Goal: Task Accomplishment & Management: Use online tool/utility

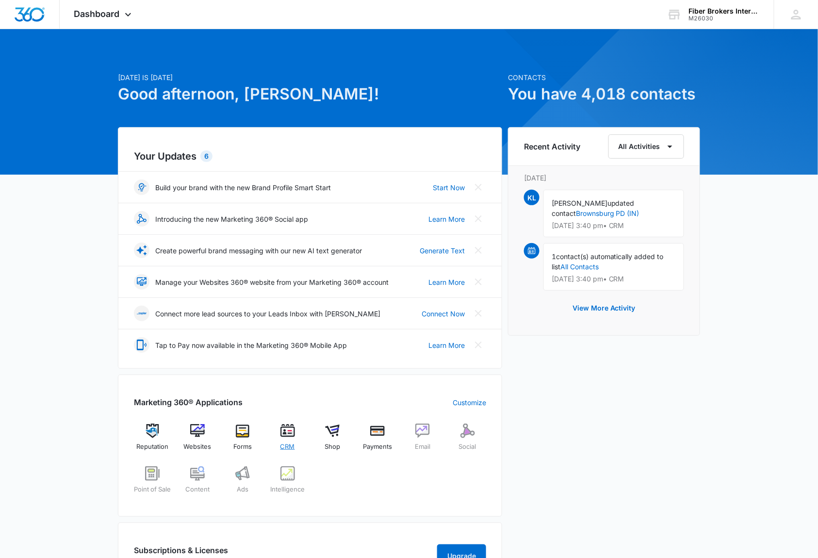
click at [289, 435] on img at bounding box center [288, 431] width 15 height 15
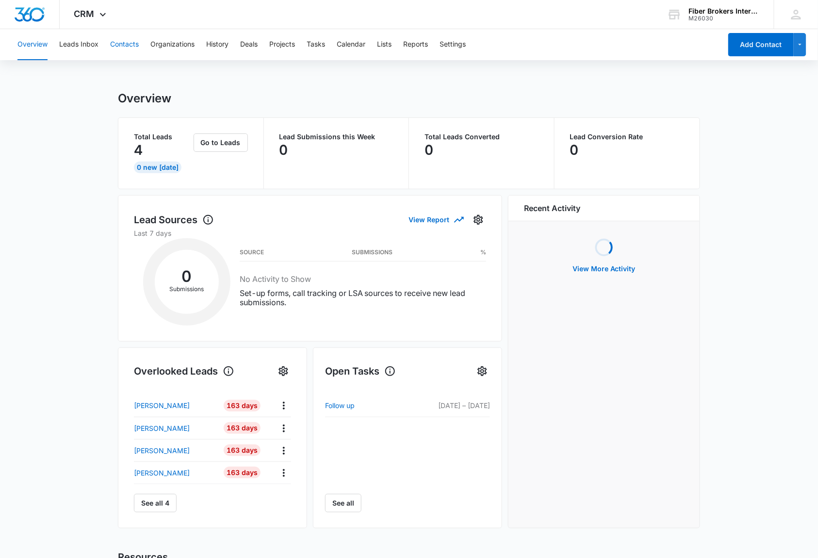
click at [128, 43] on button "Contacts" at bounding box center [124, 44] width 29 height 31
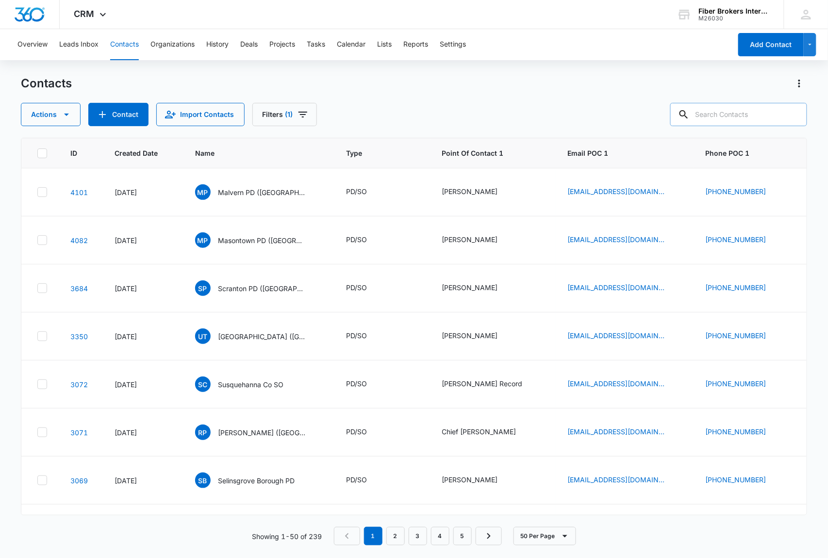
click at [717, 116] on input "text" at bounding box center [738, 114] width 137 height 23
type input "proba"
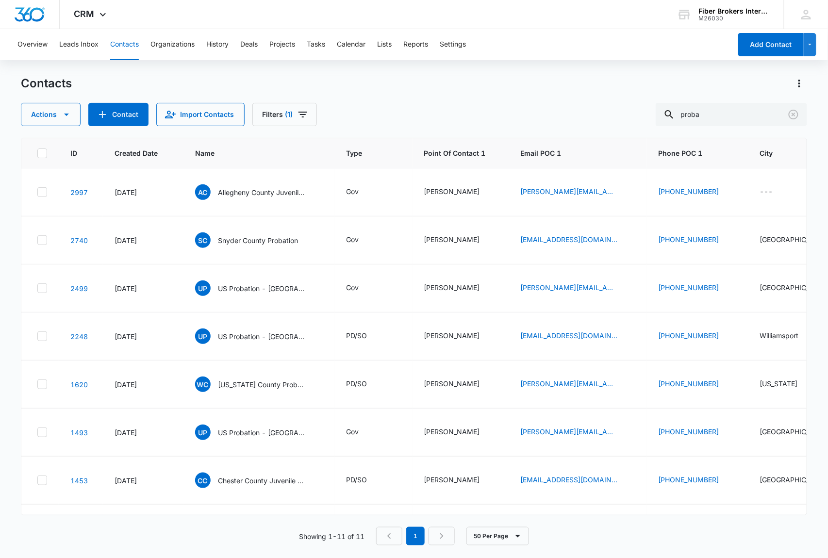
click at [399, 111] on div "Actions Contact Import Contacts Filters (1) proba" at bounding box center [414, 114] width 787 height 23
click at [406, 102] on div "Contacts Actions Contact Import Contacts Filters (1) proba" at bounding box center [414, 101] width 787 height 50
click at [563, 46] on div "Overview Leads Inbox Contacts Organizations History Deals Projects Tasks Calend…" at bounding box center [372, 44] width 720 height 31
click at [407, 100] on div "Contacts Actions Contact Import Contacts Filters (1) proba" at bounding box center [414, 101] width 787 height 50
click at [303, 115] on icon "Filters" at bounding box center [303, 115] width 9 height 6
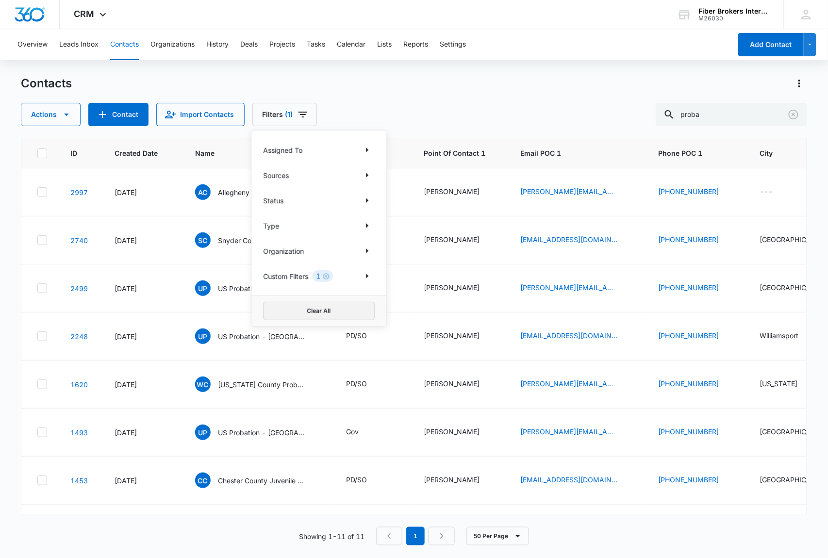
click at [331, 305] on button "Clear All" at bounding box center [319, 311] width 112 height 18
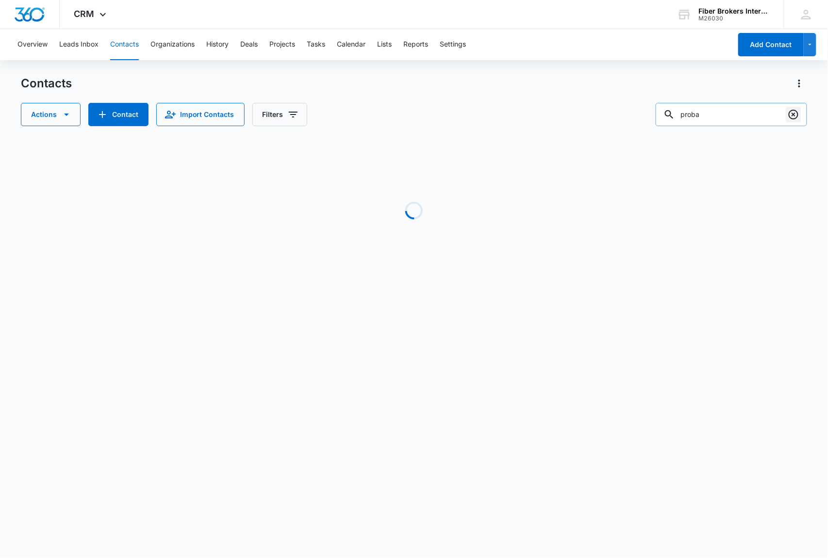
click at [793, 115] on icon "Clear" at bounding box center [794, 115] width 10 height 10
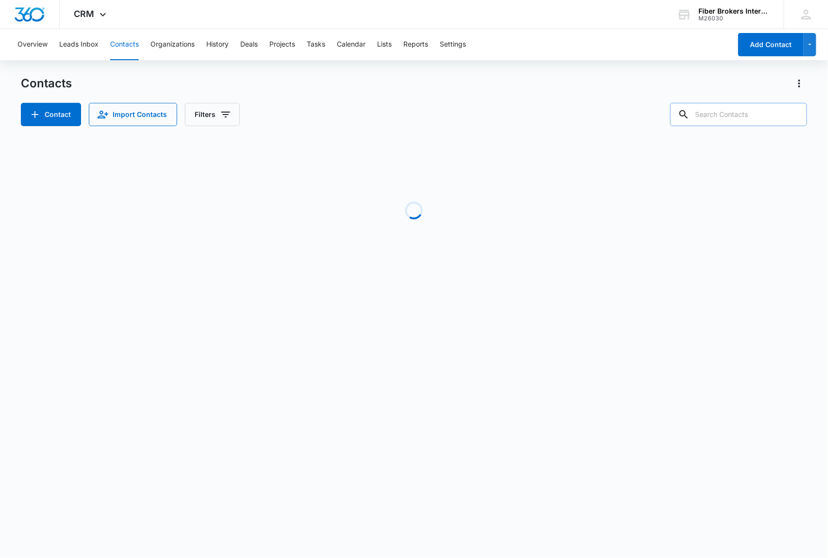
click at [311, 98] on div "Contacts Contact Import Contacts Filters" at bounding box center [414, 101] width 787 height 50
